Goal: Transaction & Acquisition: Obtain resource

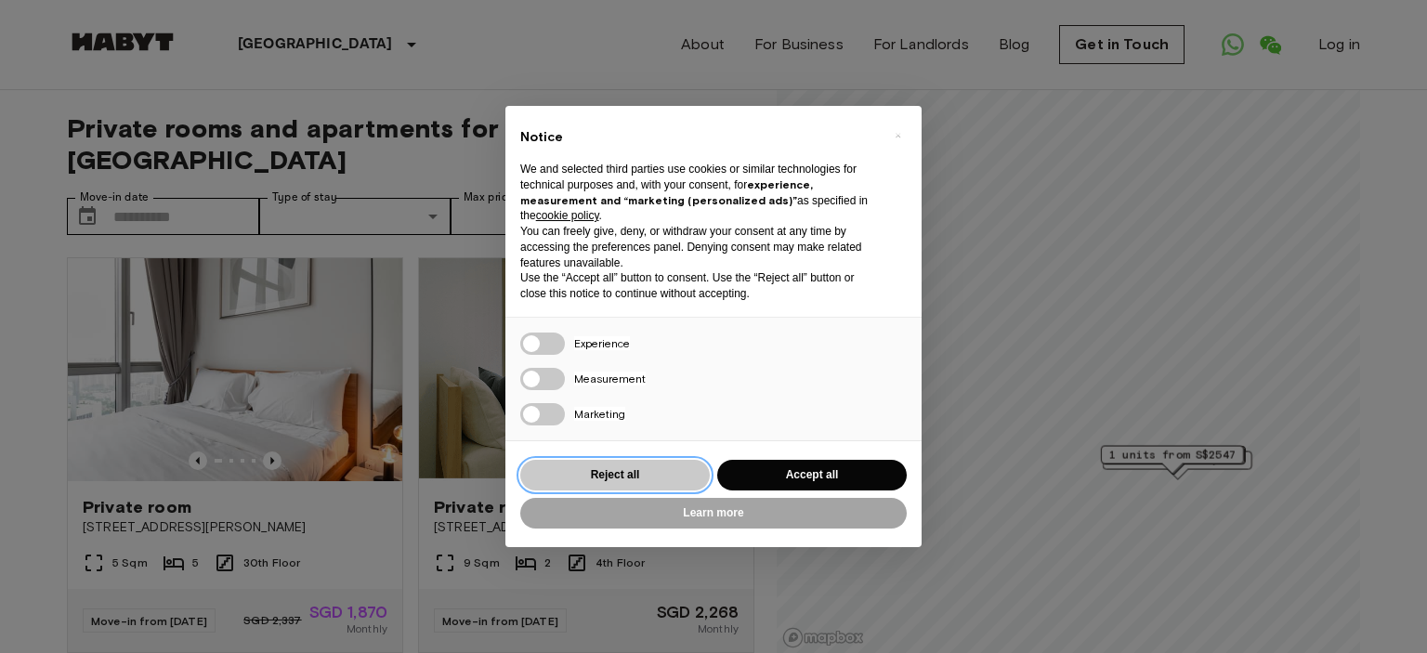
click at [627, 471] on button "Reject all" at bounding box center [615, 475] width 190 height 31
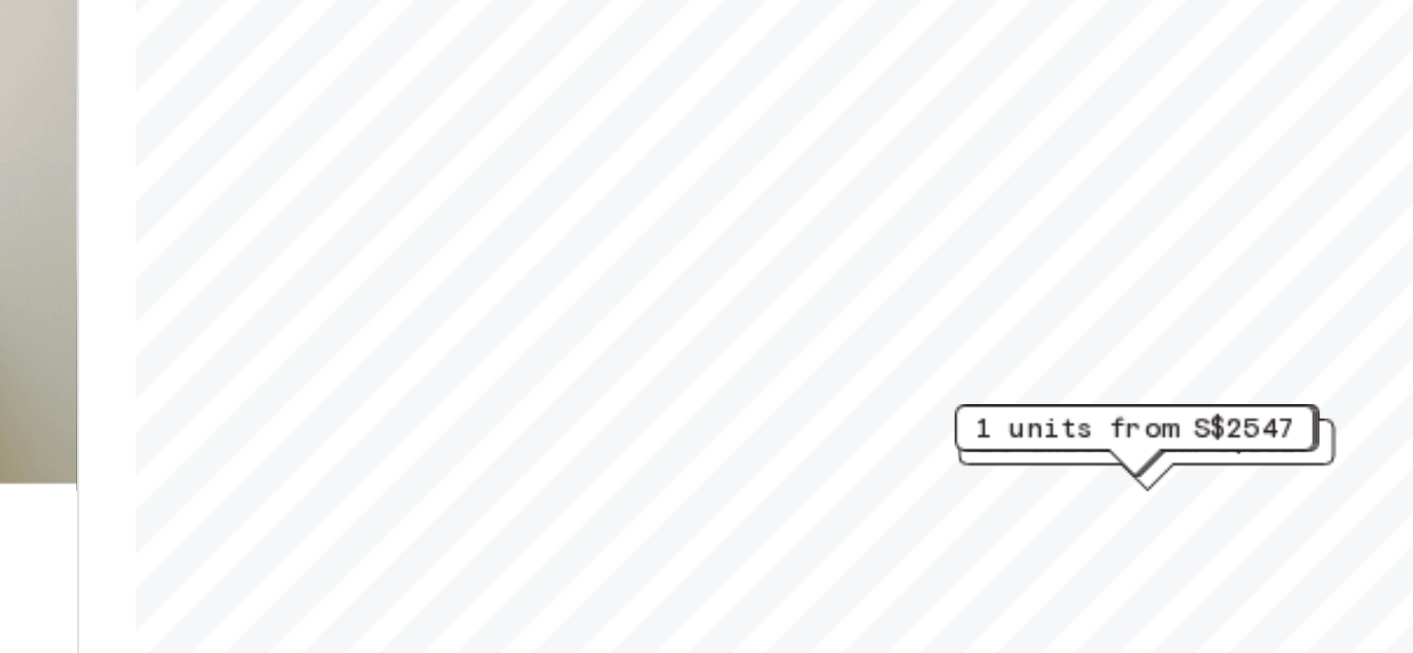
click at [1188, 475] on div "1 units from S$2547" at bounding box center [1166, 461] width 143 height 29
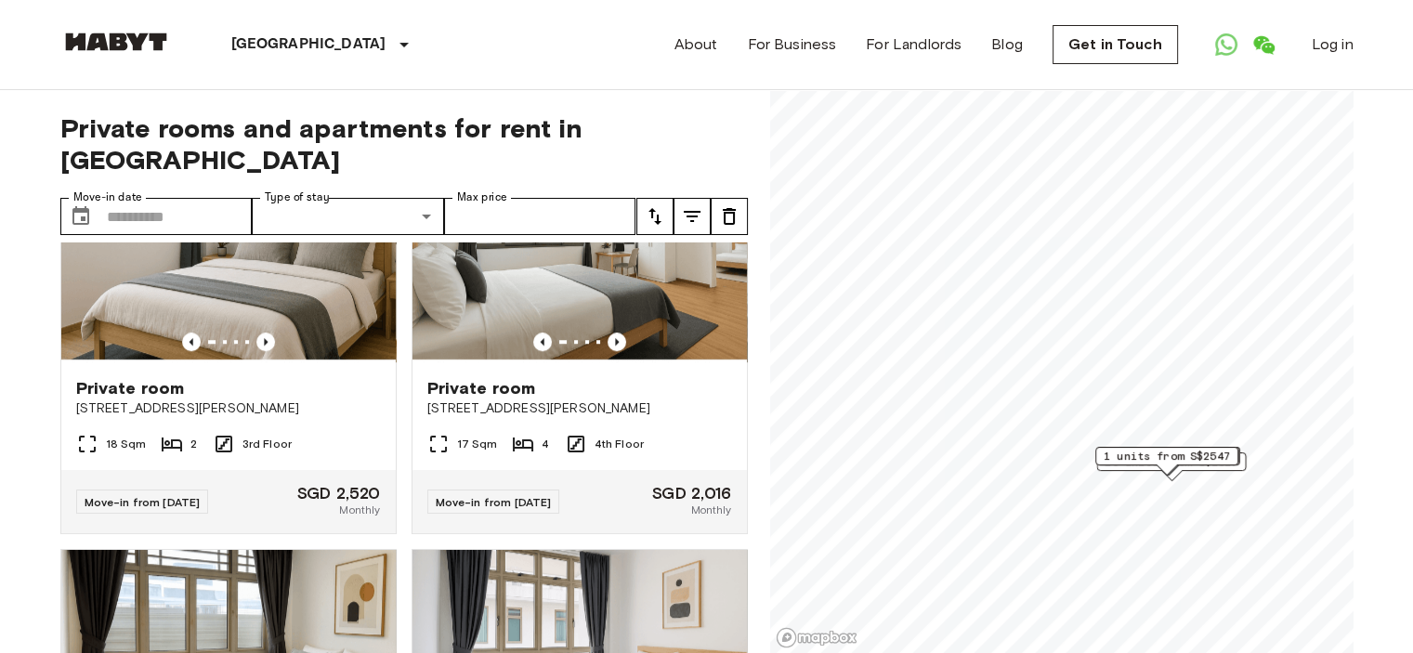
scroll to position [1281, 0]
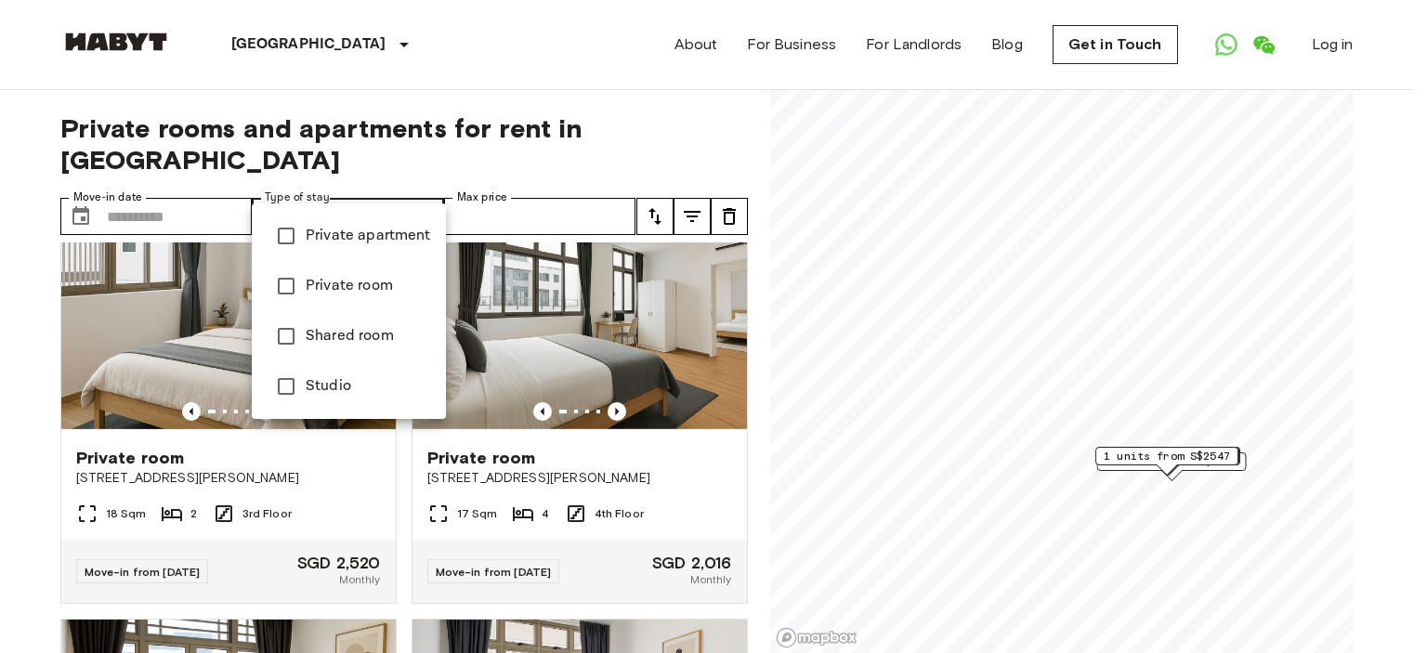
click at [347, 293] on span "Private room" at bounding box center [368, 286] width 125 height 22
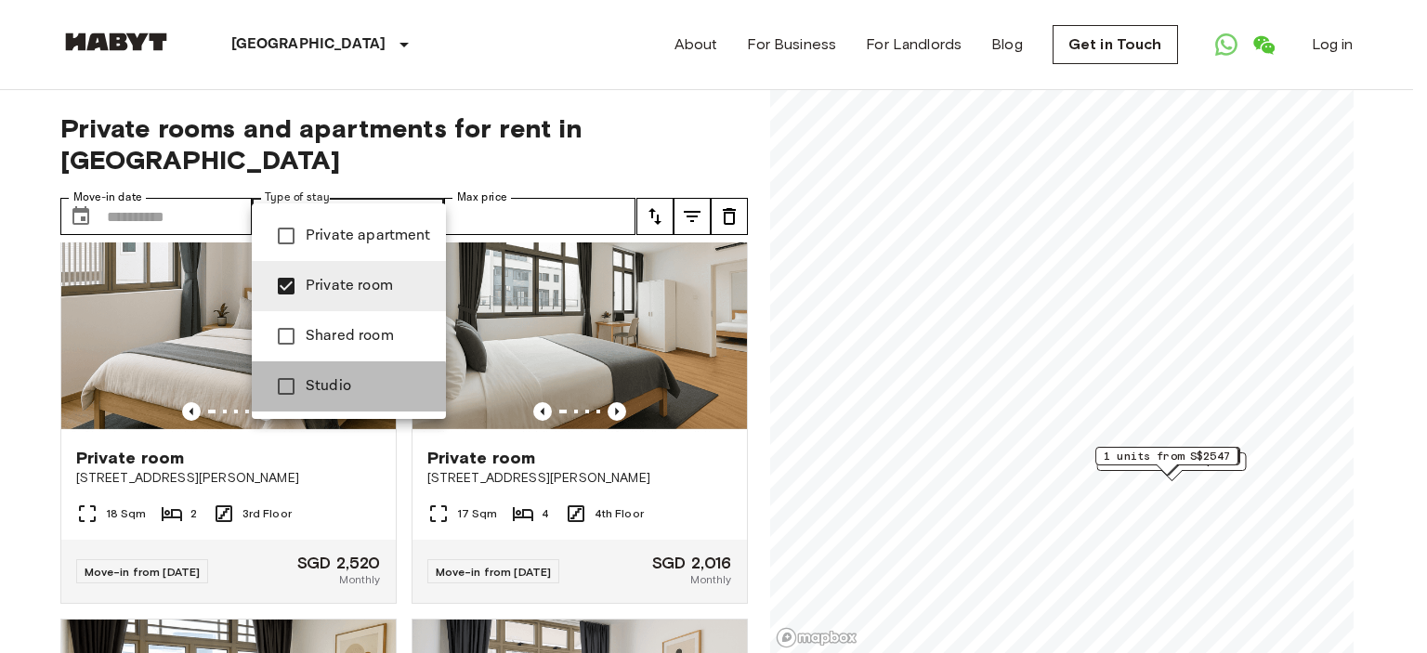
click at [329, 389] on span "Studio" at bounding box center [368, 386] width 125 height 22
type input "**********"
click at [583, 216] on div at bounding box center [713, 326] width 1427 height 653
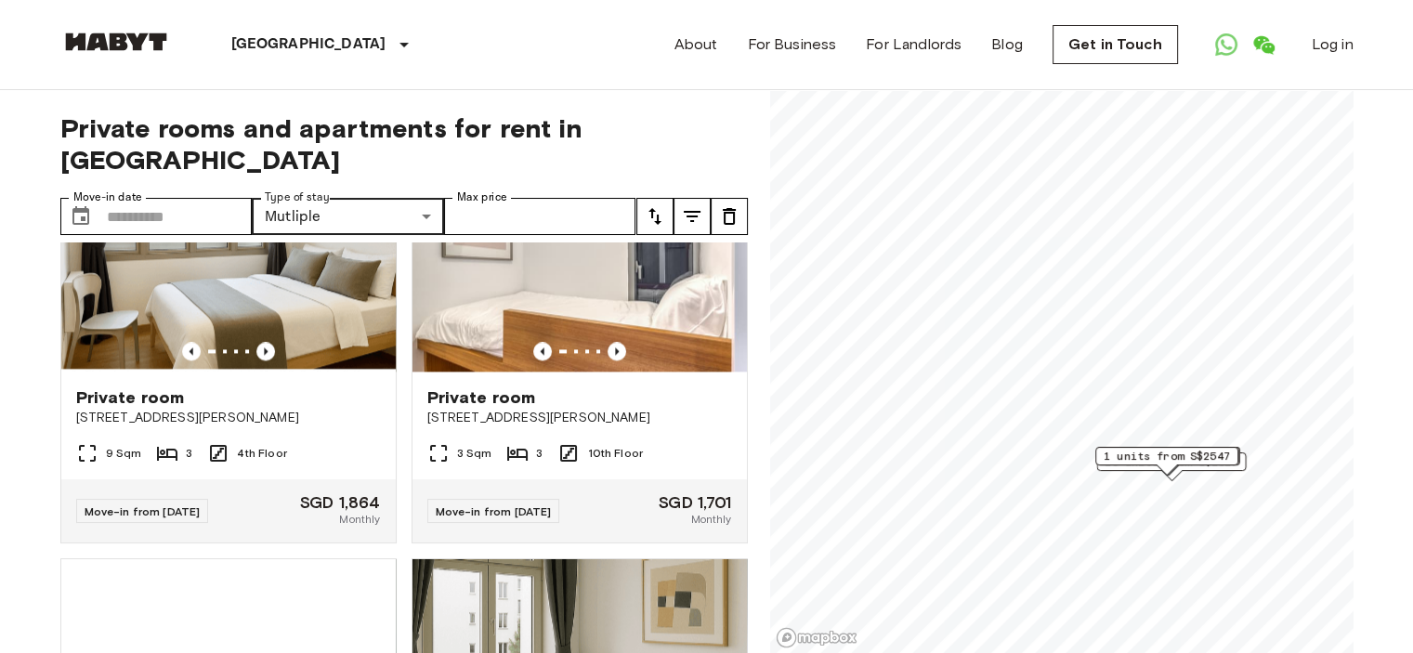
scroll to position [2573, 0]
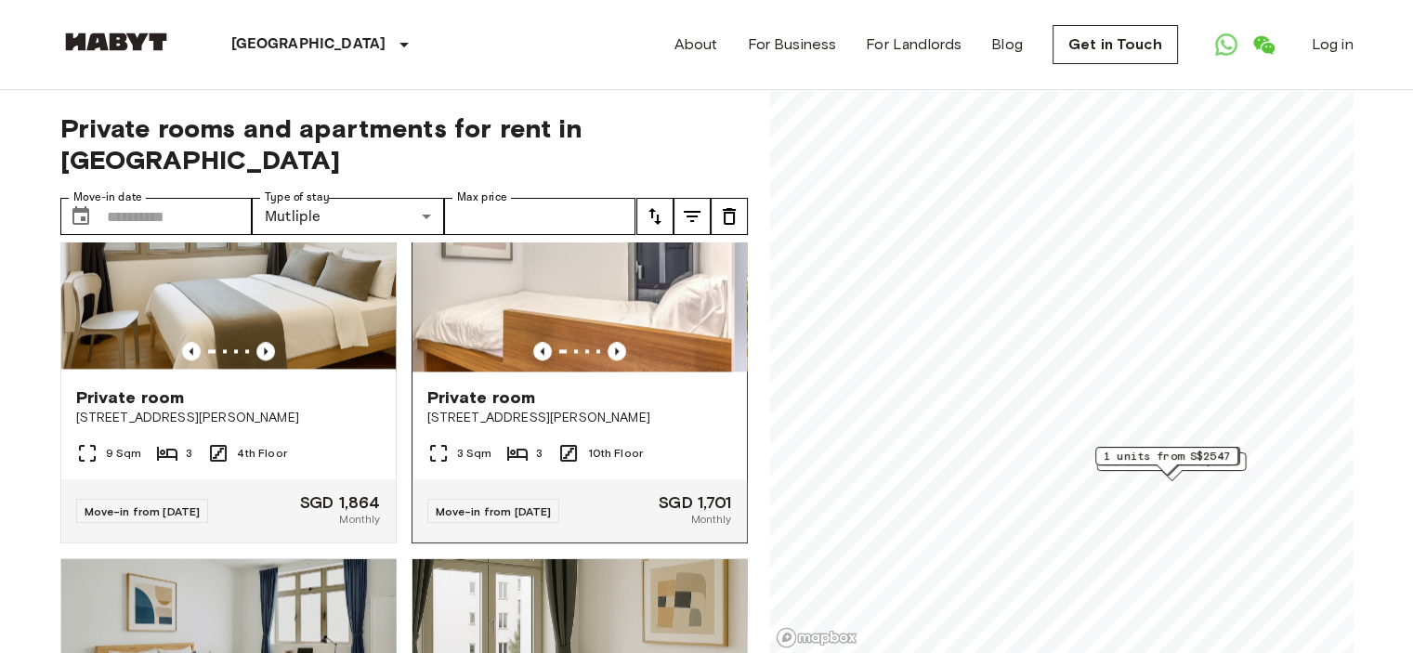
click at [481, 409] on span "Private room" at bounding box center [481, 397] width 109 height 22
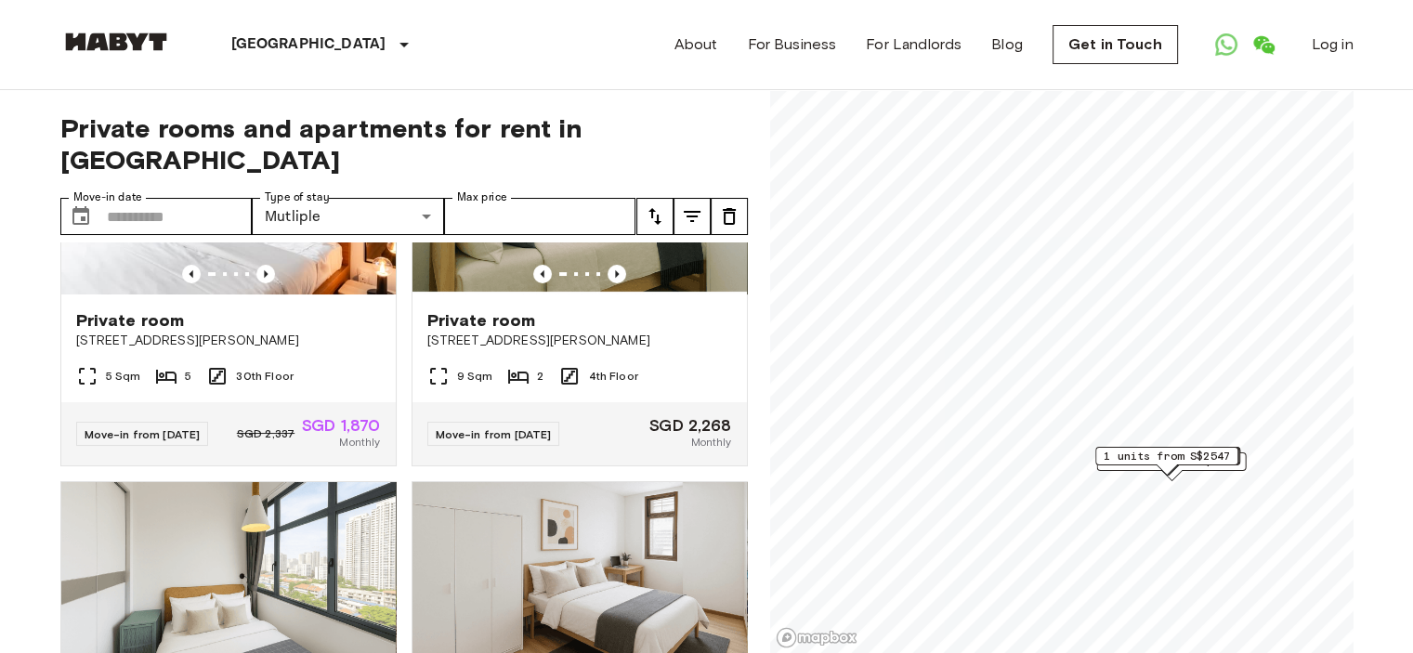
scroll to position [0, 0]
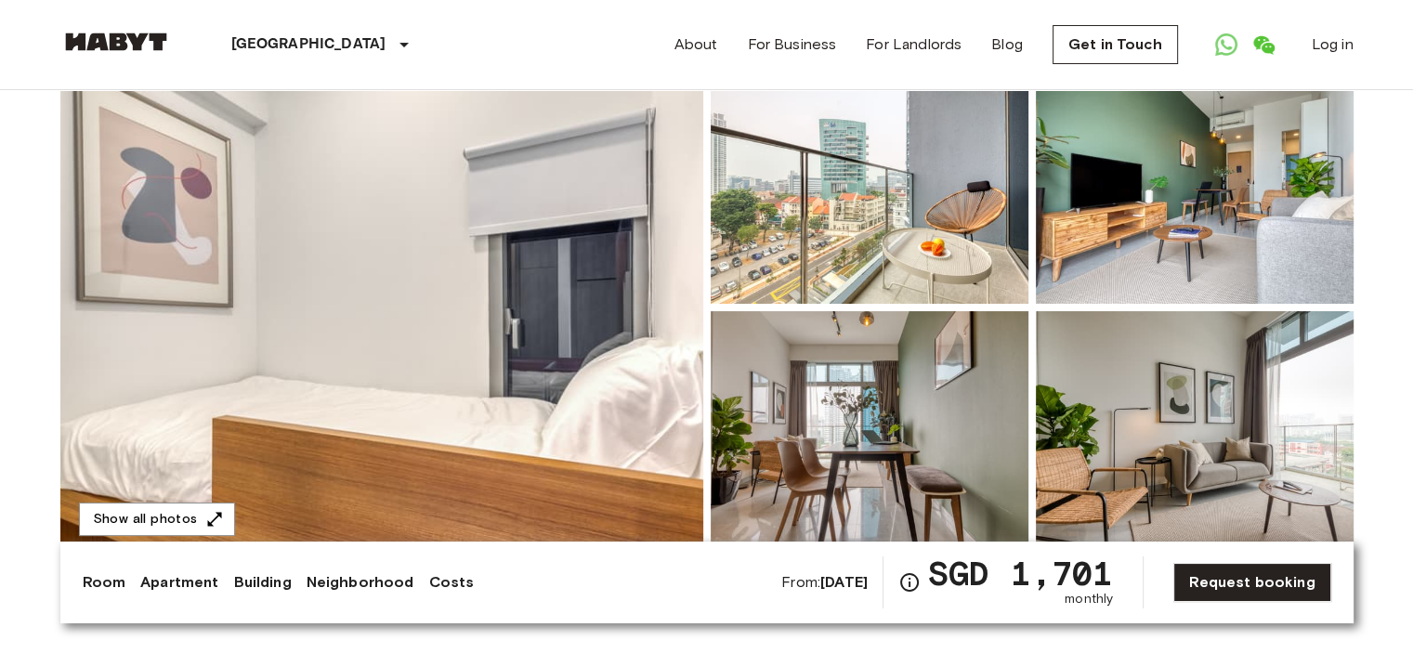
scroll to position [174, 0]
